Goal: Information Seeking & Learning: Compare options

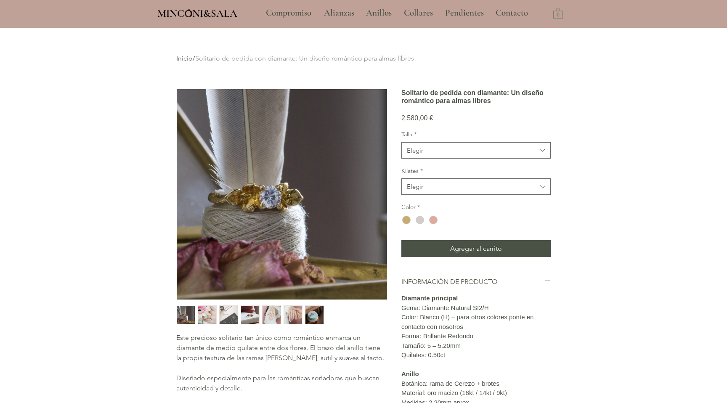
click at [293, 316] on img "6 / 7" at bounding box center [293, 315] width 18 height 18
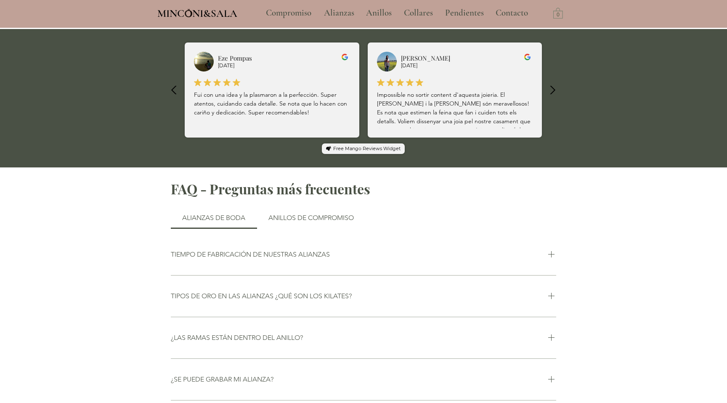
scroll to position [486, 0]
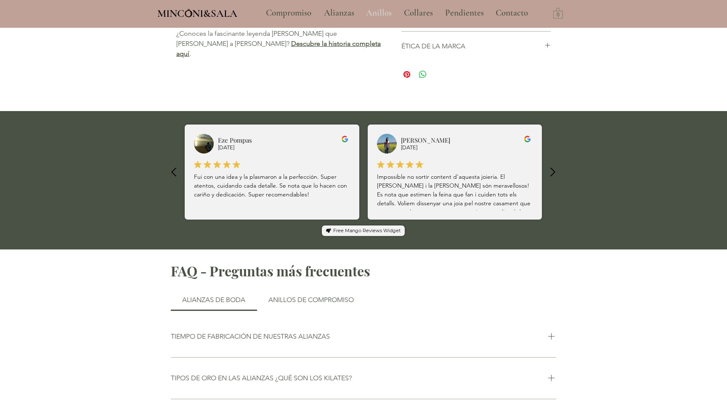
click at [376, 11] on p "Anillos" at bounding box center [379, 13] width 34 height 21
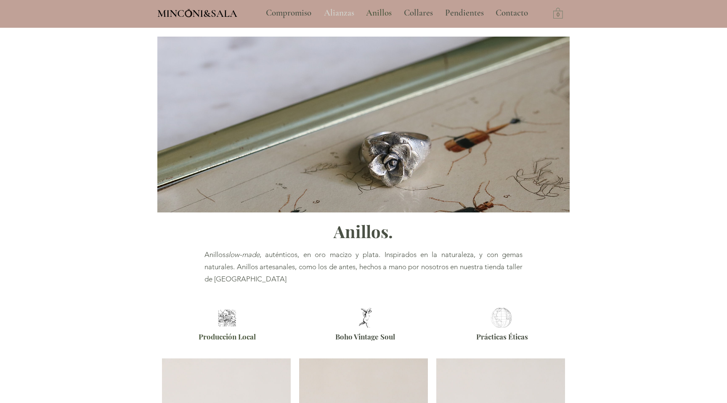
click at [340, 14] on p "Alianzas" at bounding box center [339, 13] width 39 height 21
click at [292, 12] on p "Compromiso" at bounding box center [289, 13] width 54 height 21
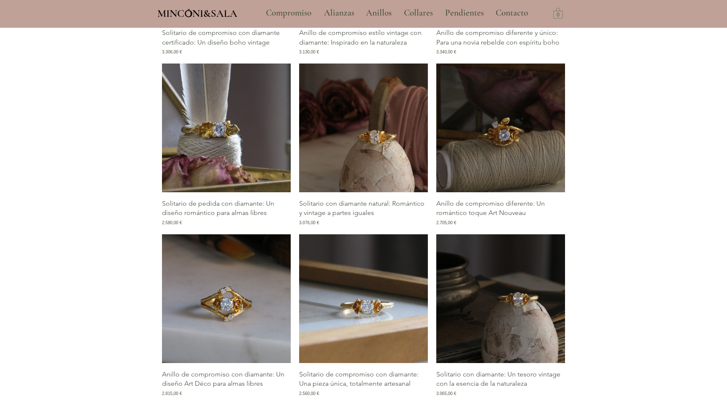
scroll to position [1116, 0]
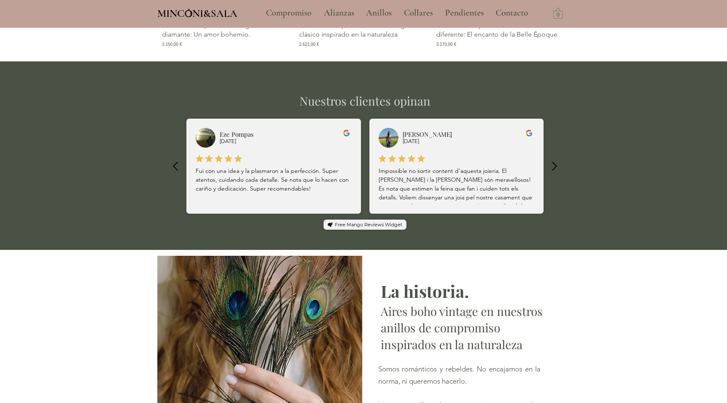
scroll to position [1614, 0]
